Goal: Check status

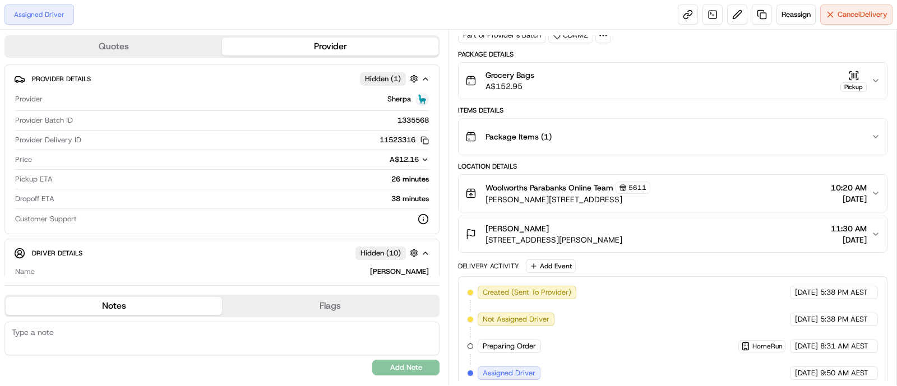
scroll to position [208, 0]
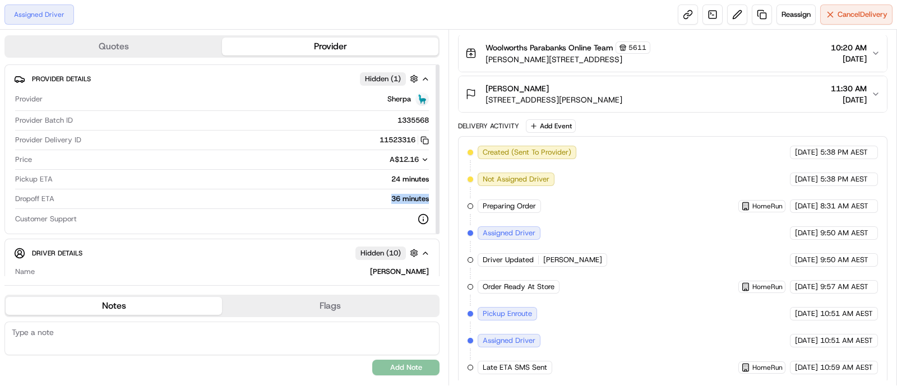
drag, startPoint x: 383, startPoint y: 196, endPoint x: 423, endPoint y: 210, distance: 42.2
click at [423, 210] on div "Provider Sherpa Provider Batch ID 1335568 Provider Delivery ID 11523316 Copy 11…" at bounding box center [222, 158] width 416 height 141
copy div "36 minutes"
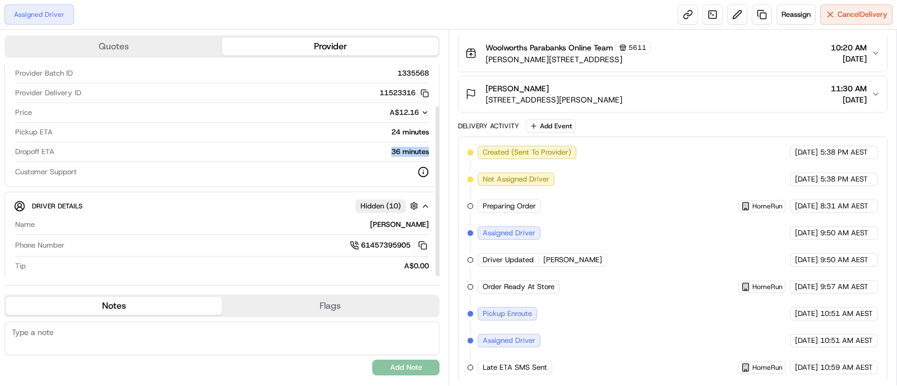
scroll to position [52, 0]
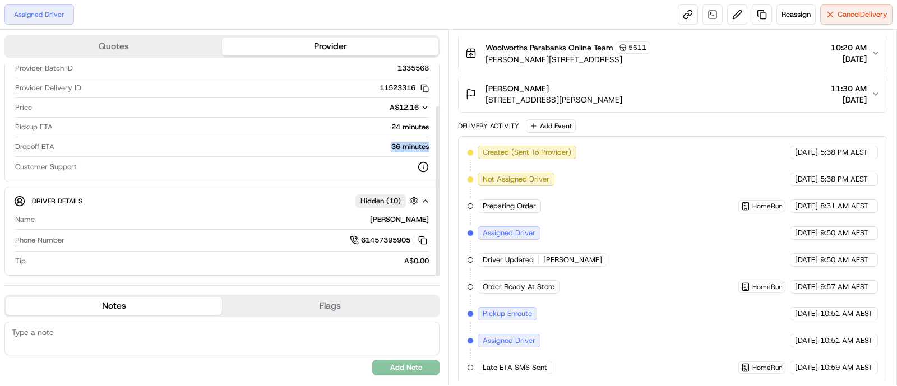
click at [286, 309] on button "Flags" at bounding box center [330, 306] width 216 height 18
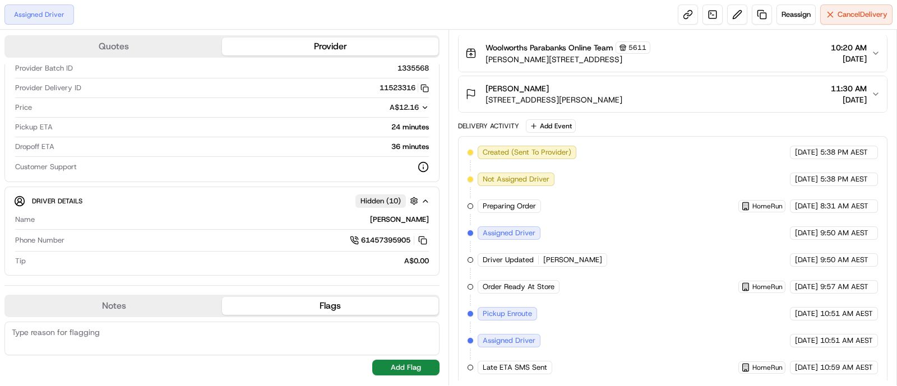
click at [176, 295] on div "Notes Flags" at bounding box center [221, 306] width 435 height 22
click at [170, 301] on button "Notes" at bounding box center [114, 306] width 216 height 18
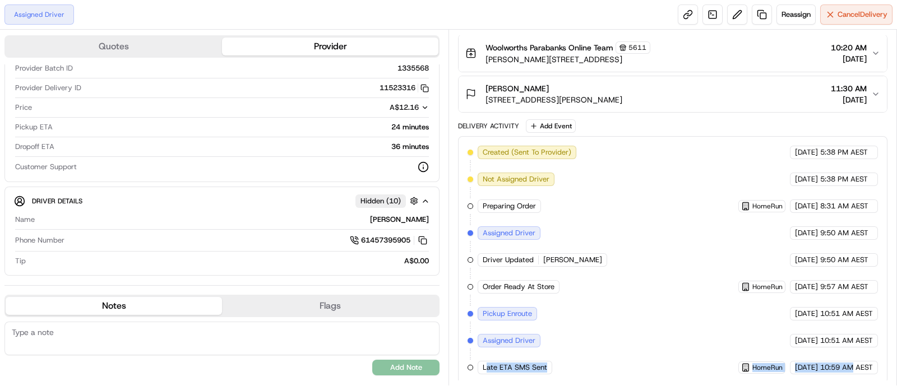
drag, startPoint x: 486, startPoint y: 359, endPoint x: 851, endPoint y: 363, distance: 364.3
click at [851, 363] on div "Created (Sent To Provider) Sherpa 22/08/2025 5:38 PM AEST Not Assigned Driver S…" at bounding box center [672, 260] width 410 height 229
click at [667, 249] on div "Created (Sent To Provider) Sherpa 22/08/2025 5:38 PM AEST Not Assigned Driver S…" at bounding box center [672, 260] width 410 height 229
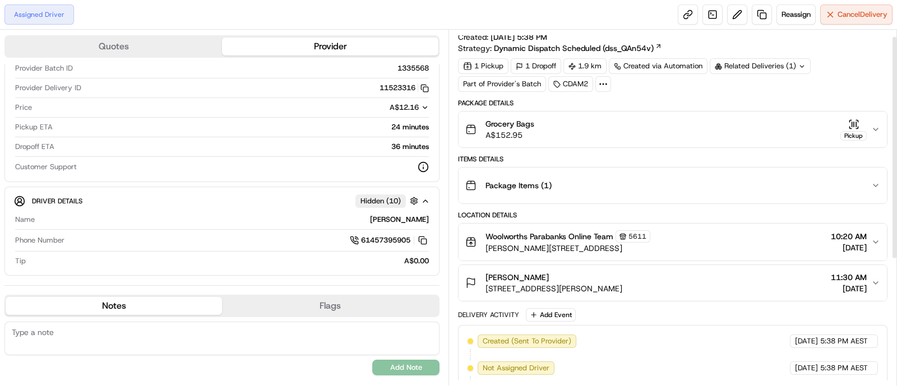
scroll to position [0, 0]
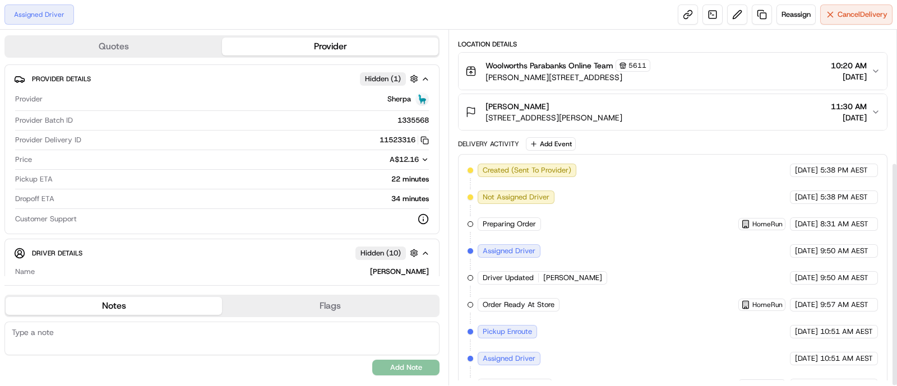
scroll to position [208, 0]
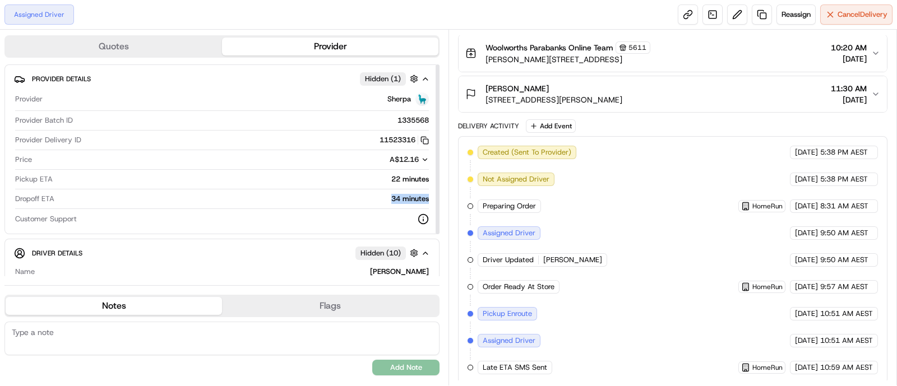
drag, startPoint x: 427, startPoint y: 198, endPoint x: 390, endPoint y: 194, distance: 37.7
click at [390, 194] on div "34 minutes" at bounding box center [244, 199] width 370 height 10
copy div "34 minutes"
